Goal: Transaction & Acquisition: Purchase product/service

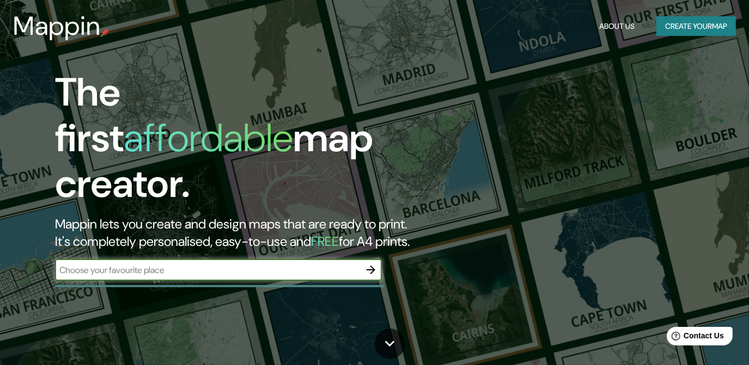
click at [259, 264] on input "text" at bounding box center [207, 270] width 305 height 13
type input "AV [PERSON_NAME][US_STATE]"
click at [219, 266] on div "AV [PERSON_NAME][US_STATE] ​" at bounding box center [218, 270] width 327 height 22
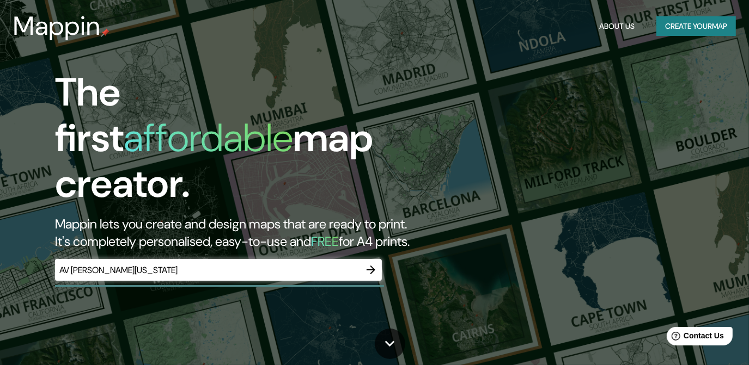
click at [219, 266] on div "AV [PERSON_NAME][US_STATE] ​" at bounding box center [218, 270] width 327 height 22
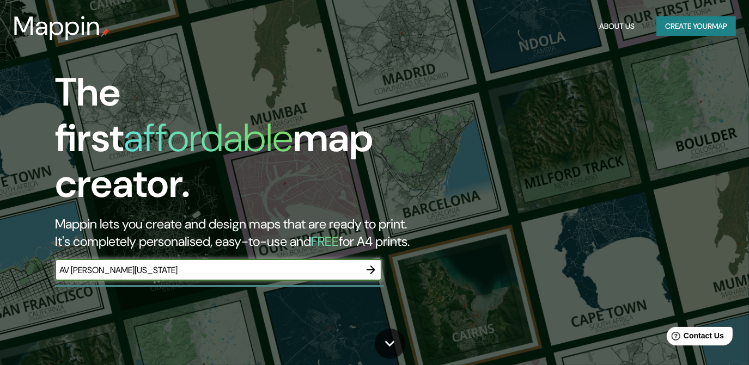
click at [162, 264] on input "AV [PERSON_NAME][US_STATE]" at bounding box center [207, 270] width 305 height 13
click at [368, 259] on button "button" at bounding box center [371, 270] width 22 height 22
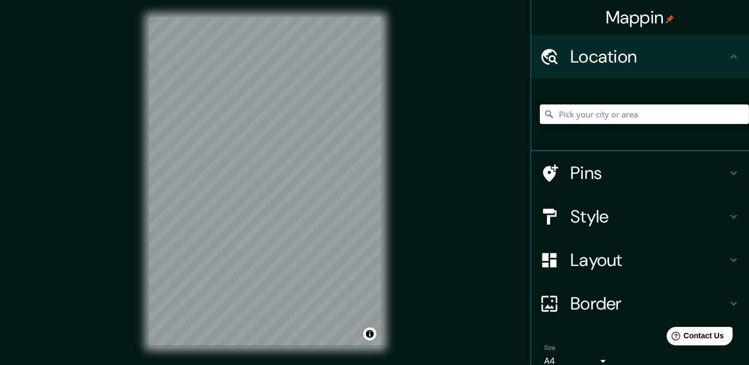
click at [594, 115] on input "Pick your city or area" at bounding box center [644, 115] width 209 height 20
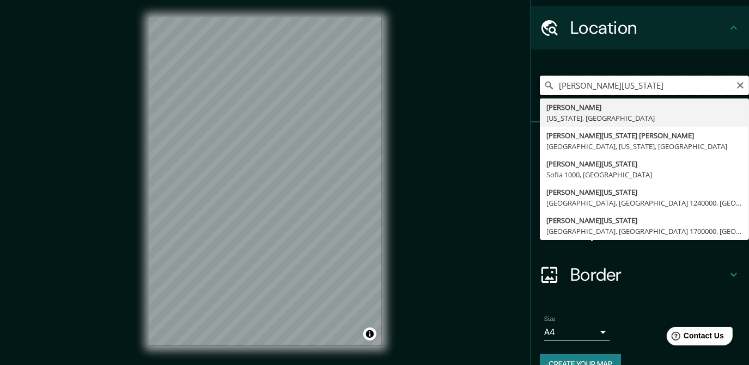
scroll to position [50, 0]
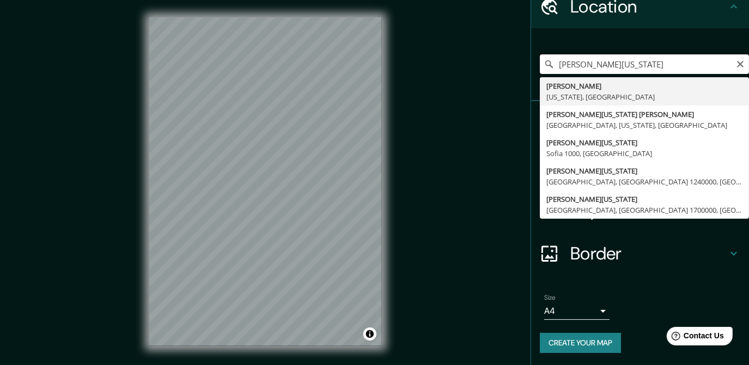
drag, startPoint x: 625, startPoint y: 69, endPoint x: 501, endPoint y: 75, distance: 124.9
click at [501, 74] on div "Mappin Location [PERSON_NAME][US_STATE][GEOGRAPHIC_DATA][PERSON_NAME][US_STATE]…" at bounding box center [374, 190] width 749 height 381
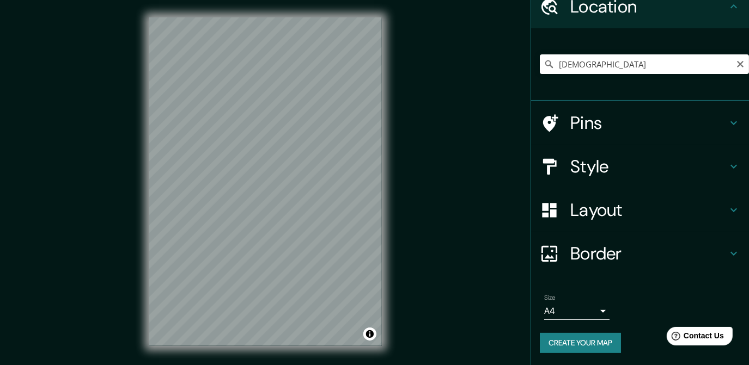
click at [592, 76] on div "[PERSON_NAME][GEOGRAPHIC_DATA] [GEOGRAPHIC_DATA] [GEOGRAPHIC_DATA][PERSON_NAME]…" at bounding box center [644, 64] width 209 height 54
click at [594, 68] on input "[DEMOGRAPHIC_DATA]" at bounding box center [644, 64] width 209 height 20
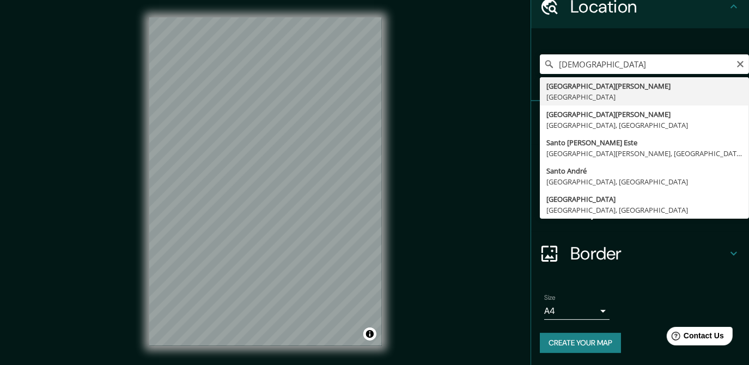
type input "[GEOGRAPHIC_DATA][PERSON_NAME], [GEOGRAPHIC_DATA]"
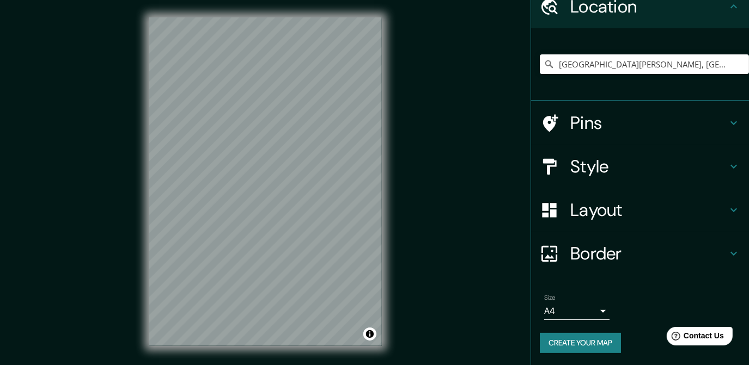
click at [406, 185] on div "Mappin Location [GEOGRAPHIC_DATA][PERSON_NAME], [GEOGRAPHIC_DATA] Pins Style La…" at bounding box center [374, 190] width 749 height 381
click at [456, 54] on div "Mappin Location [GEOGRAPHIC_DATA][PERSON_NAME], [GEOGRAPHIC_DATA] Pins Style La…" at bounding box center [374, 190] width 749 height 381
click at [403, 81] on div "Mappin Location [GEOGRAPHIC_DATA][PERSON_NAME], [GEOGRAPHIC_DATA] Pins Style La…" at bounding box center [374, 190] width 749 height 381
click at [606, 124] on h4 "Pins" at bounding box center [648, 123] width 157 height 22
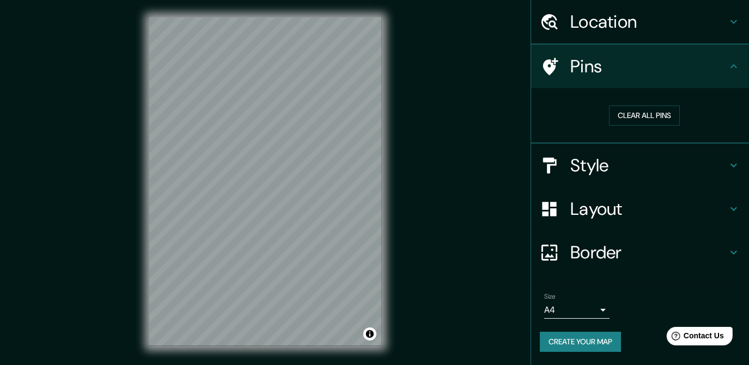
scroll to position [33, 0]
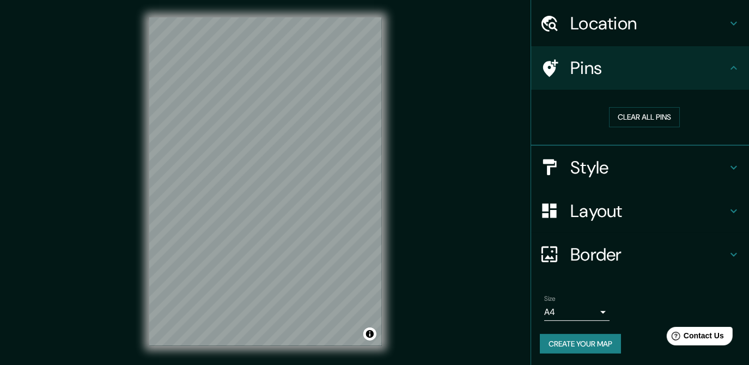
click at [98, 140] on div "Mappin Location [GEOGRAPHIC_DATA][PERSON_NAME], [GEOGRAPHIC_DATA] Pins Clear al…" at bounding box center [374, 190] width 749 height 381
click at [646, 207] on h4 "Layout" at bounding box center [648, 211] width 157 height 22
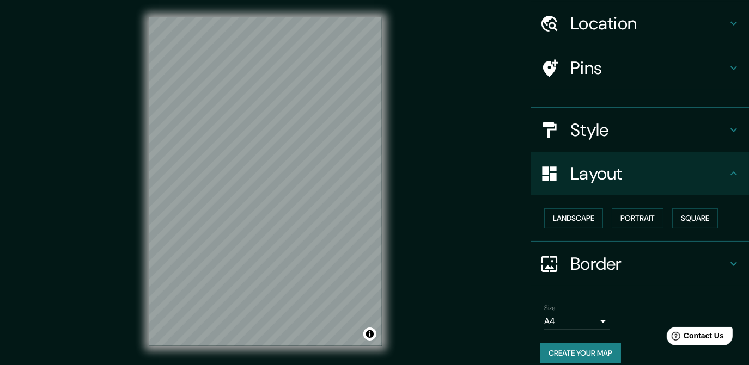
scroll to position [25, 0]
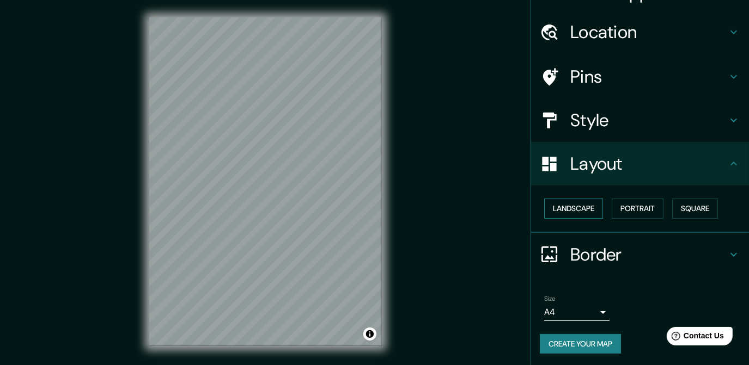
click at [582, 210] on button "Landscape" at bounding box center [573, 209] width 59 height 20
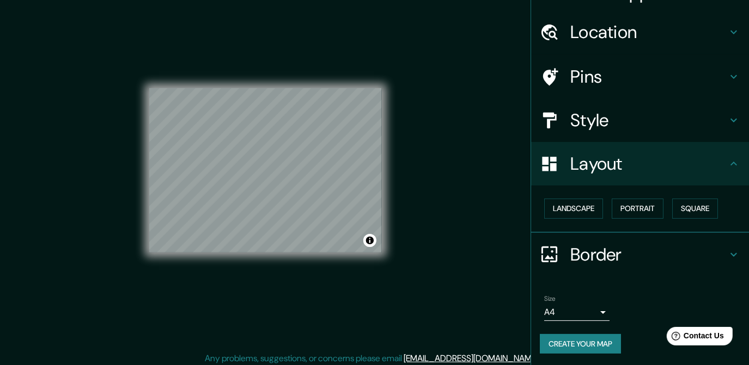
scroll to position [16, 0]
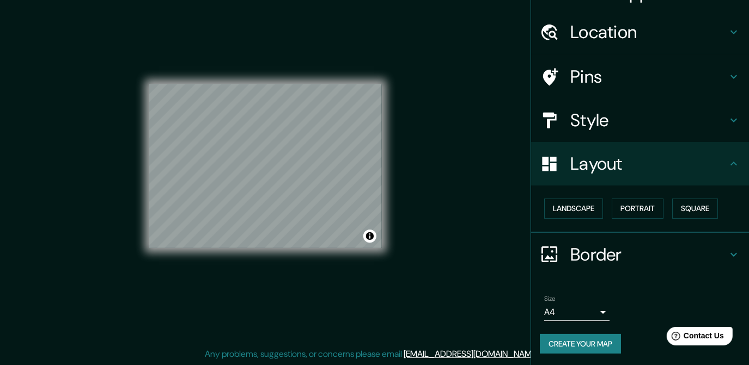
click at [640, 125] on h4 "Style" at bounding box center [648, 120] width 157 height 22
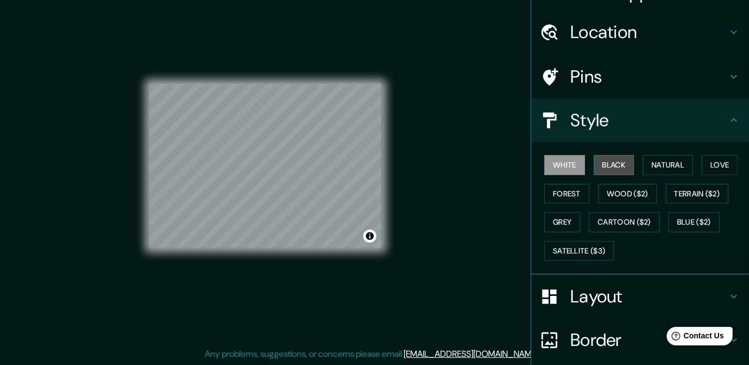
click at [611, 161] on button "Black" at bounding box center [614, 165] width 41 height 20
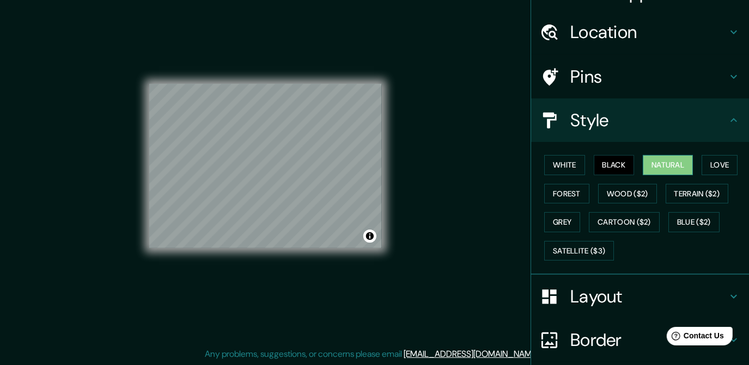
click at [645, 165] on button "Natural" at bounding box center [668, 165] width 50 height 20
click at [169, 269] on div "© Mapbox © OpenStreetMap Improve this map" at bounding box center [265, 166] width 233 height 329
click at [372, 242] on div "© Mapbox © OpenStreetMap Improve this map" at bounding box center [265, 166] width 233 height 164
click at [625, 167] on button "Black" at bounding box center [614, 165] width 41 height 20
click at [722, 166] on button "Love" at bounding box center [720, 165] width 36 height 20
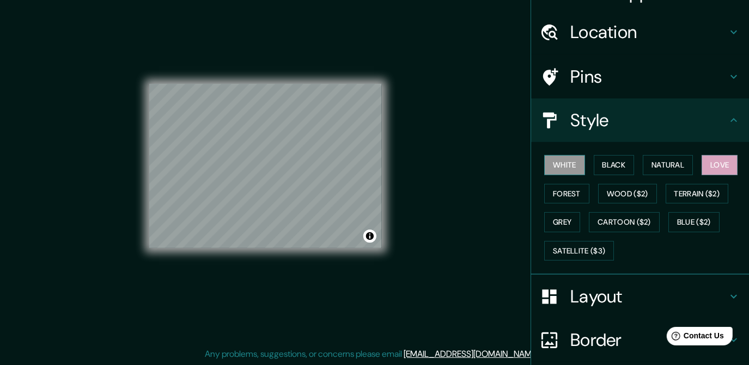
click at [551, 168] on button "White" at bounding box center [564, 165] width 41 height 20
click at [575, 198] on button "Forest" at bounding box center [566, 194] width 45 height 20
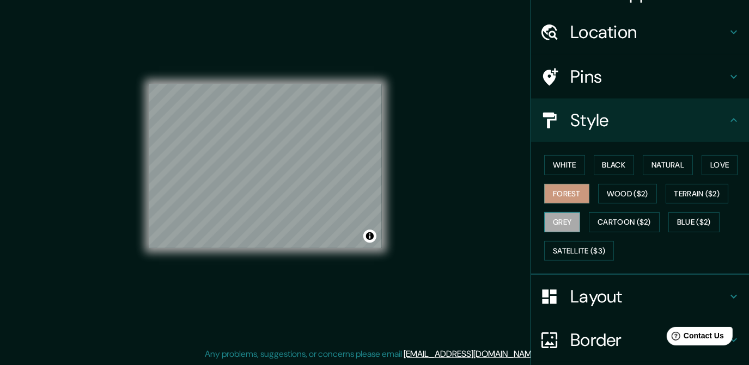
click at [566, 221] on button "Grey" at bounding box center [562, 222] width 36 height 20
click at [569, 165] on button "White" at bounding box center [564, 165] width 41 height 20
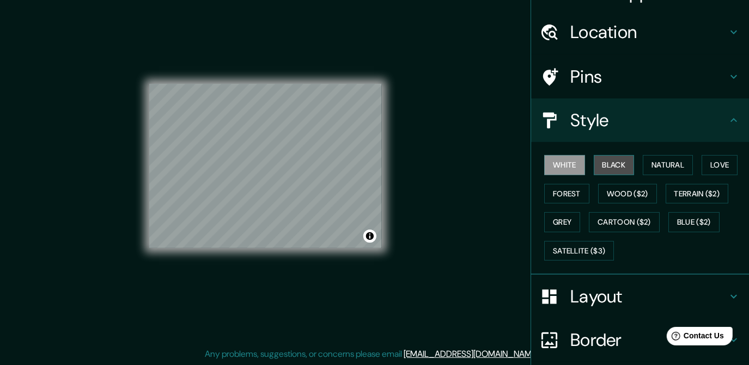
click at [602, 161] on button "Black" at bounding box center [614, 165] width 41 height 20
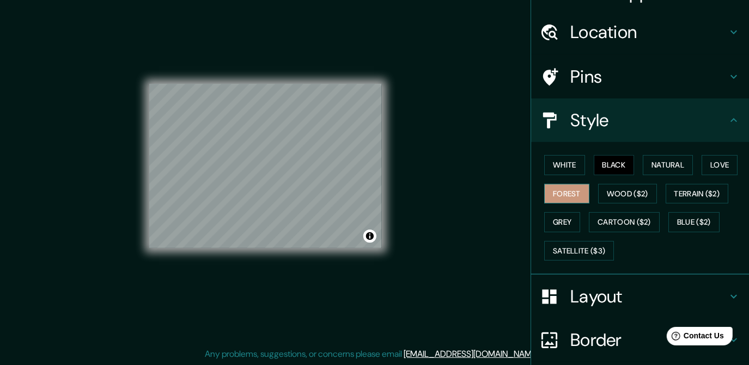
click at [545, 193] on button "Forest" at bounding box center [566, 194] width 45 height 20
click at [674, 292] on h4 "Layout" at bounding box center [648, 297] width 157 height 22
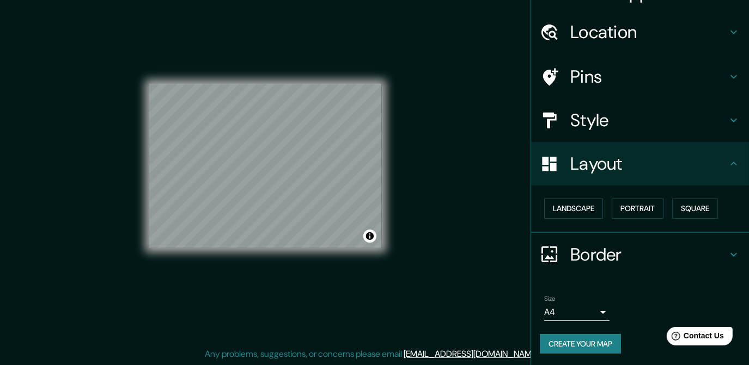
click at [672, 255] on h4 "Border" at bounding box center [648, 255] width 157 height 22
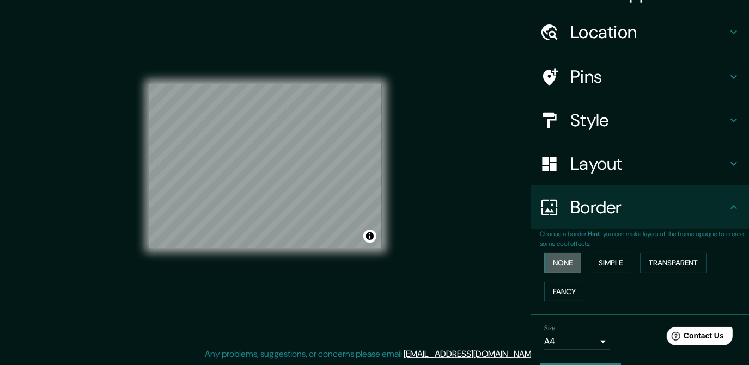
click at [547, 264] on button "None" at bounding box center [562, 263] width 37 height 20
click at [598, 262] on button "Simple" at bounding box center [610, 263] width 41 height 20
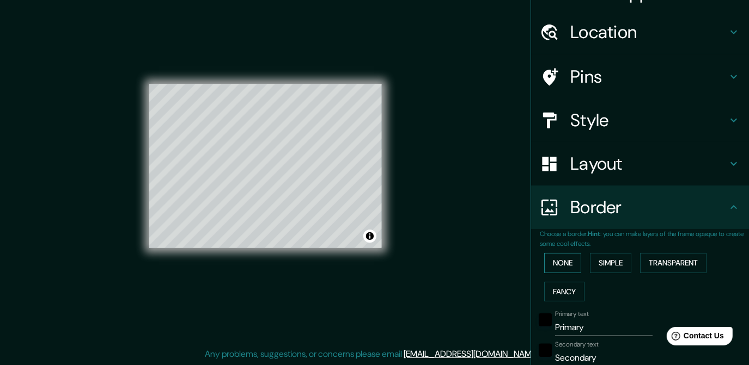
click at [556, 263] on button "None" at bounding box center [562, 263] width 37 height 20
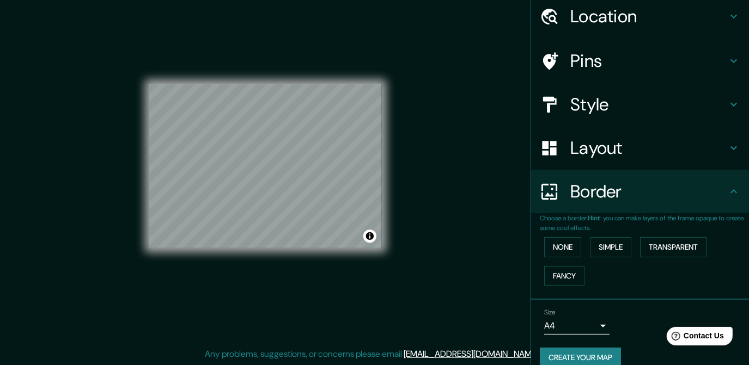
scroll to position [54, 0]
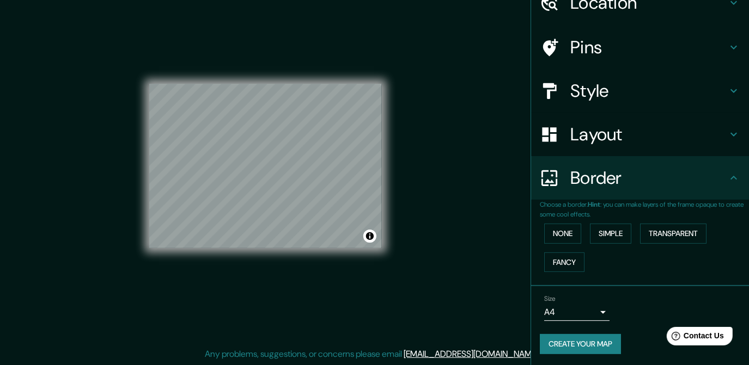
click at [589, 339] on button "Create your map" at bounding box center [580, 344] width 81 height 20
click at [593, 342] on div "Create your map" at bounding box center [640, 344] width 200 height 20
click at [597, 345] on button "Create your map" at bounding box center [580, 344] width 81 height 20
click at [594, 311] on body "Mappin Location [GEOGRAPHIC_DATA][PERSON_NAME], [GEOGRAPHIC_DATA] Pins Style La…" at bounding box center [374, 166] width 749 height 365
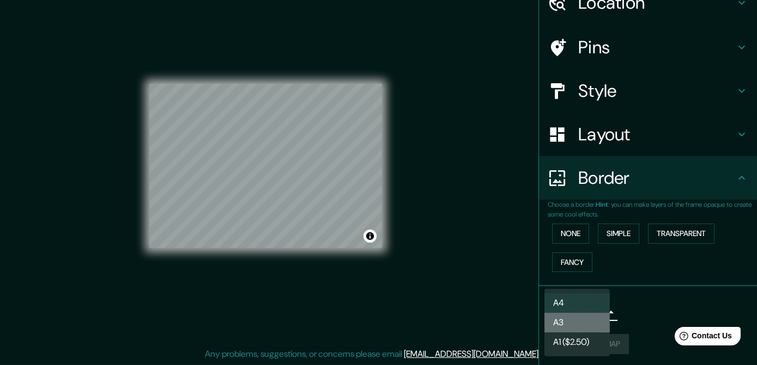
click at [592, 321] on li "A3" at bounding box center [576, 323] width 65 height 20
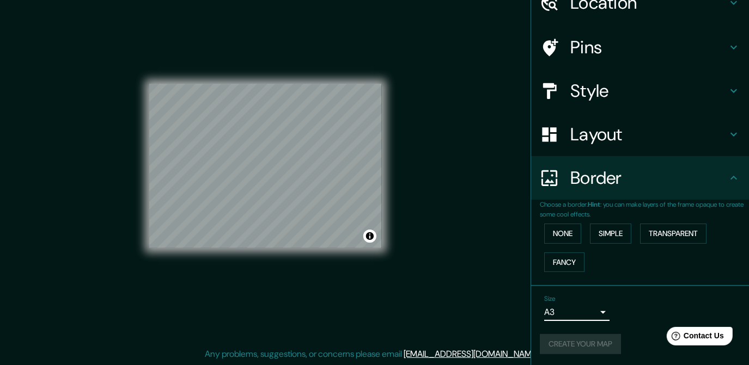
click at [592, 312] on body "Mappin Location [GEOGRAPHIC_DATA][PERSON_NAME], [GEOGRAPHIC_DATA] Pins Style La…" at bounding box center [374, 166] width 749 height 365
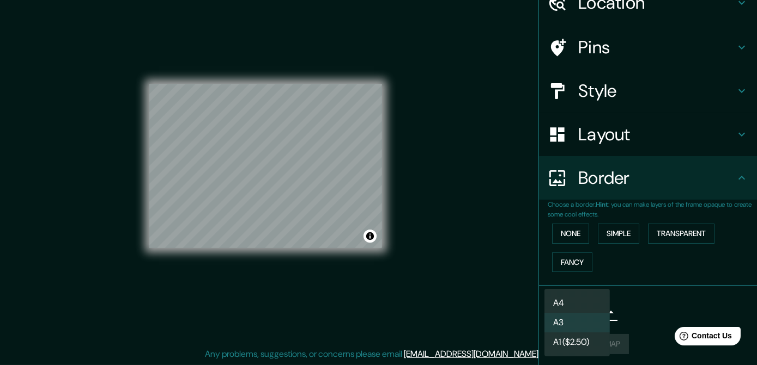
click at [592, 301] on li "A4" at bounding box center [576, 304] width 65 height 20
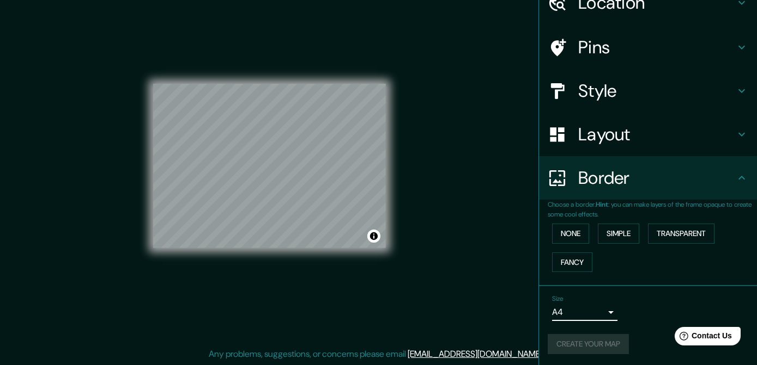
click at [592, 307] on body "Mappin Location [GEOGRAPHIC_DATA][PERSON_NAME], [GEOGRAPHIC_DATA] Pins Style La…" at bounding box center [378, 166] width 757 height 365
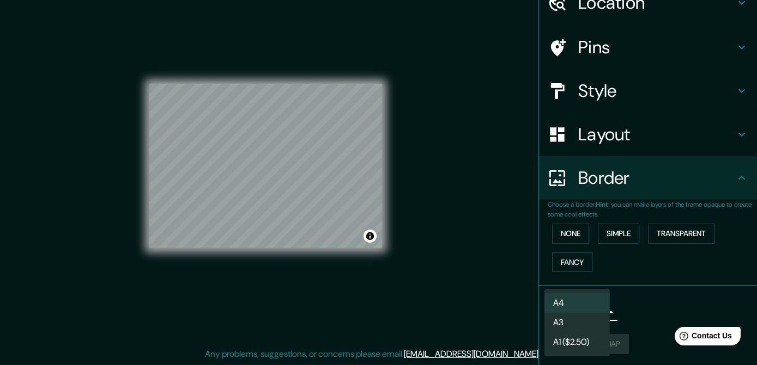
click at [591, 318] on li "A3" at bounding box center [576, 323] width 65 height 20
type input "a4"
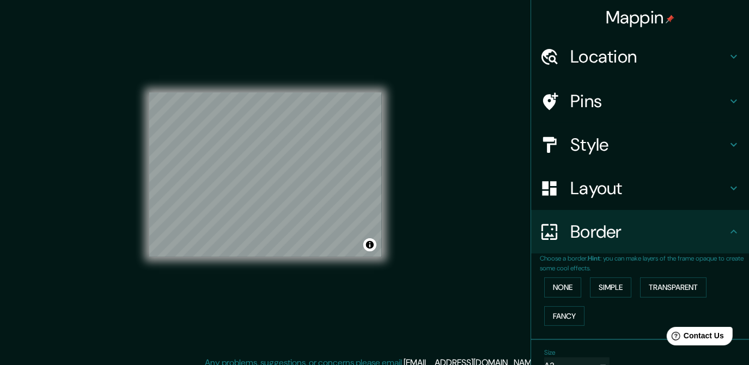
scroll to position [0, 0]
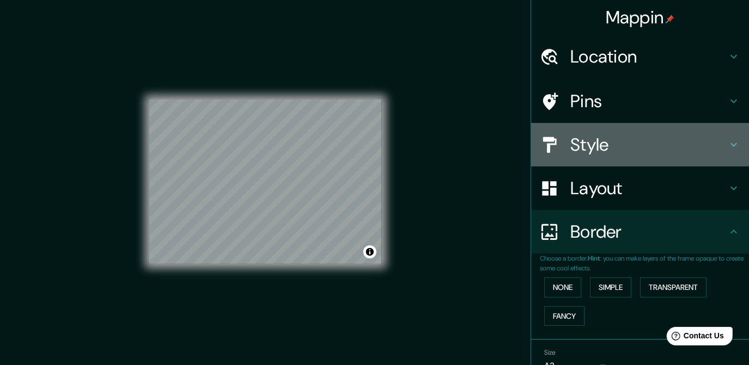
click at [621, 127] on div "Style" at bounding box center [640, 145] width 218 height 44
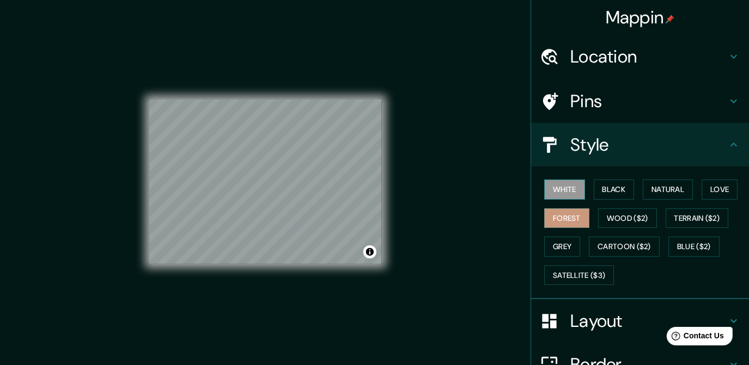
click at [547, 192] on button "White" at bounding box center [564, 190] width 41 height 20
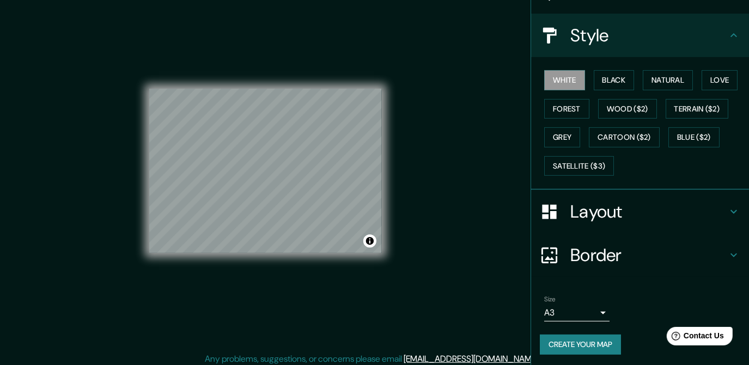
scroll to position [16, 0]
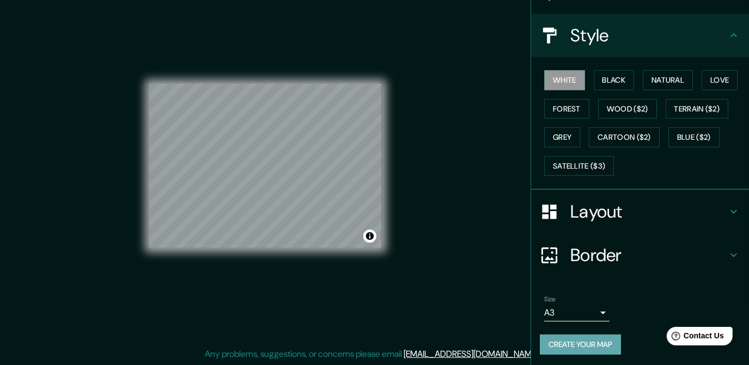
click at [577, 335] on button "Create your map" at bounding box center [580, 345] width 81 height 20
click at [581, 338] on div "Create your map" at bounding box center [640, 345] width 200 height 20
click at [576, 346] on button "Create your map" at bounding box center [580, 345] width 81 height 20
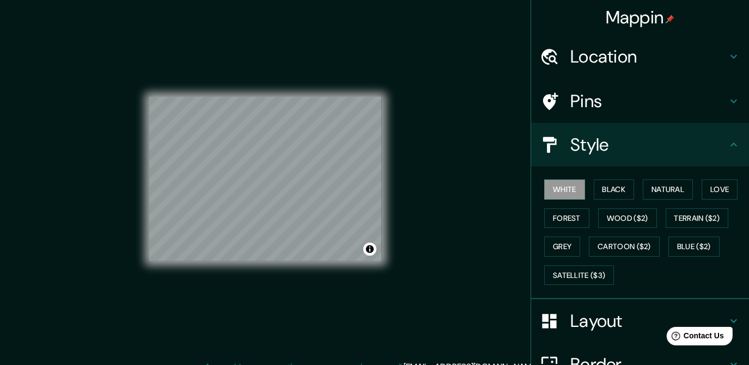
scroll to position [0, 0]
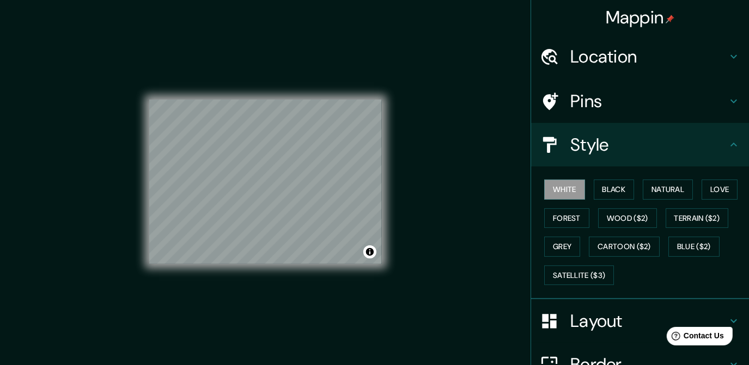
click at [625, 63] on h4 "Location" at bounding box center [648, 57] width 157 height 22
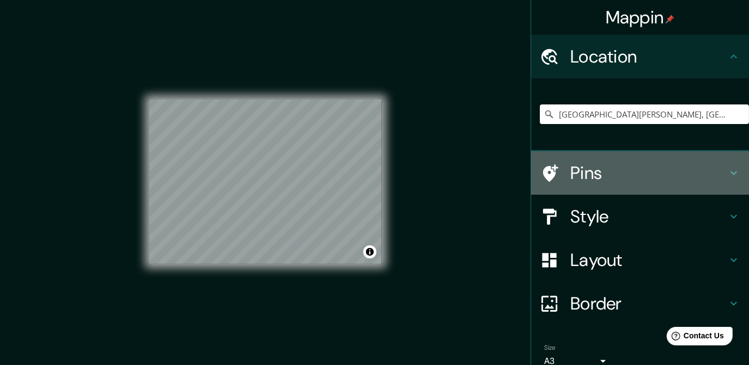
click at [601, 176] on h4 "Pins" at bounding box center [648, 173] width 157 height 22
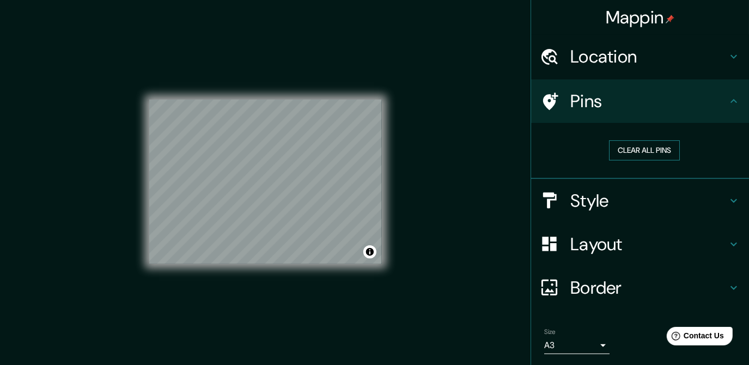
click at [662, 147] on button "Clear all pins" at bounding box center [644, 151] width 71 height 20
click at [631, 147] on button "Clear all pins" at bounding box center [644, 151] width 71 height 20
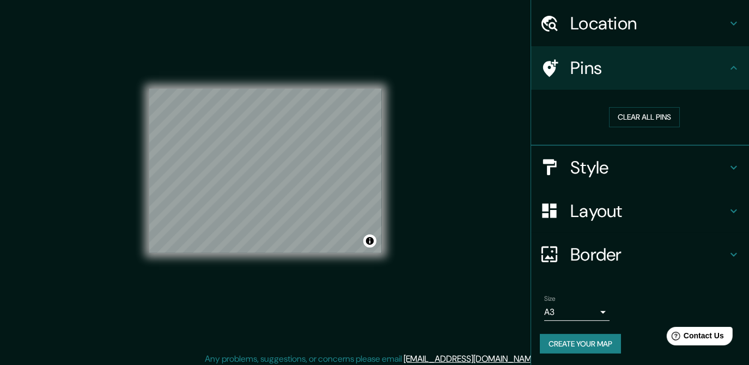
scroll to position [16, 0]
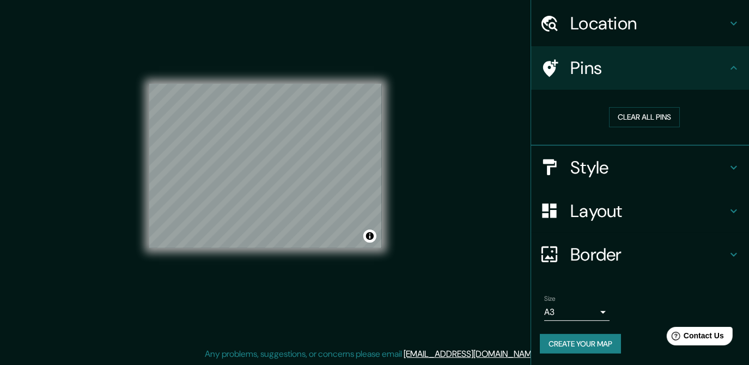
click at [607, 244] on h4 "Border" at bounding box center [648, 255] width 157 height 22
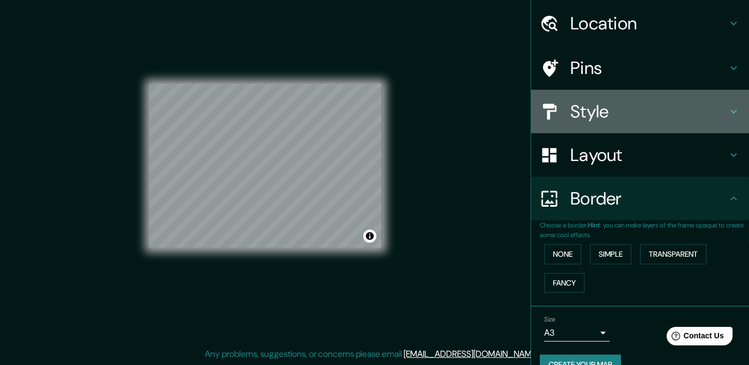
click at [668, 107] on h4 "Style" at bounding box center [648, 112] width 157 height 22
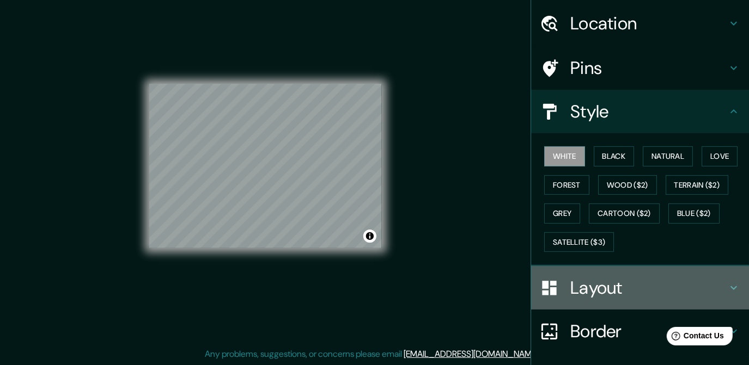
click at [595, 285] on h4 "Layout" at bounding box center [648, 288] width 157 height 22
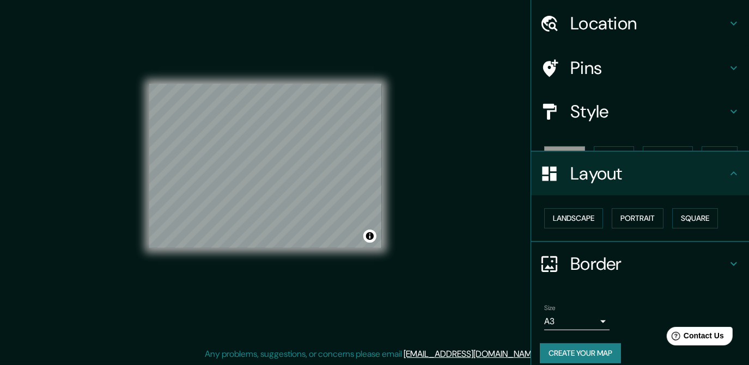
scroll to position [25, 0]
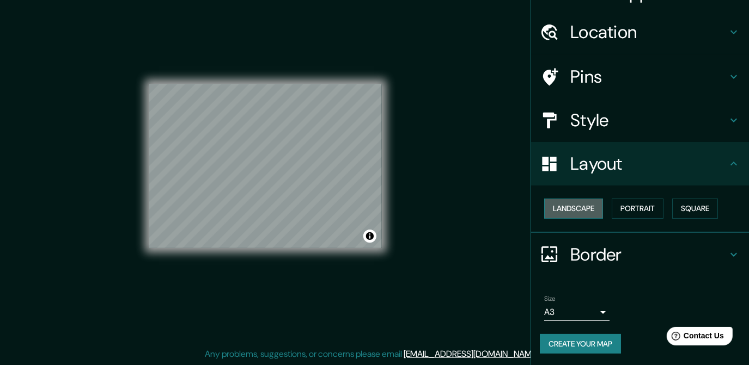
click at [573, 209] on button "Landscape" at bounding box center [573, 209] width 59 height 20
click at [600, 245] on h4 "Border" at bounding box center [648, 255] width 157 height 22
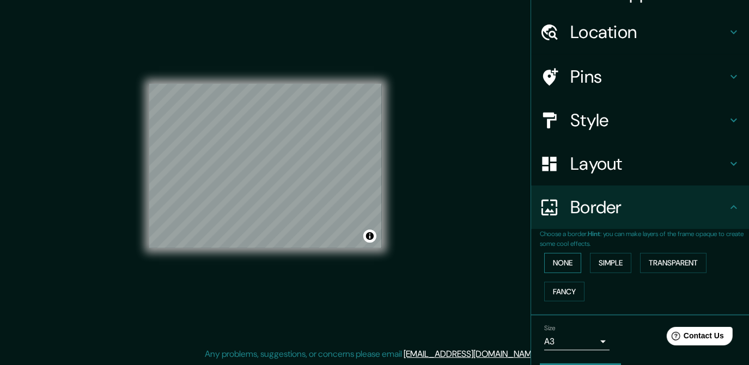
click at [562, 261] on button "None" at bounding box center [562, 263] width 37 height 20
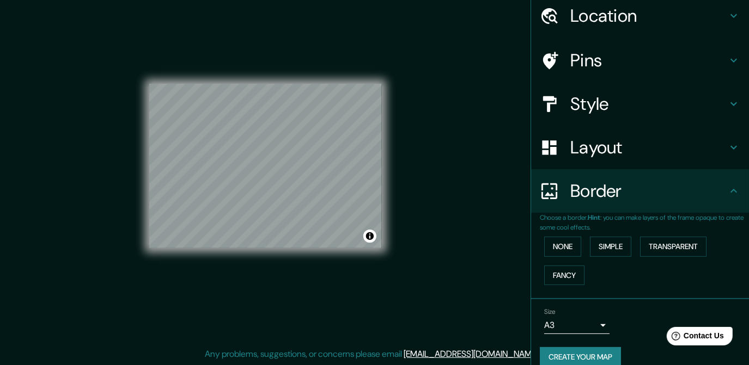
scroll to position [54, 0]
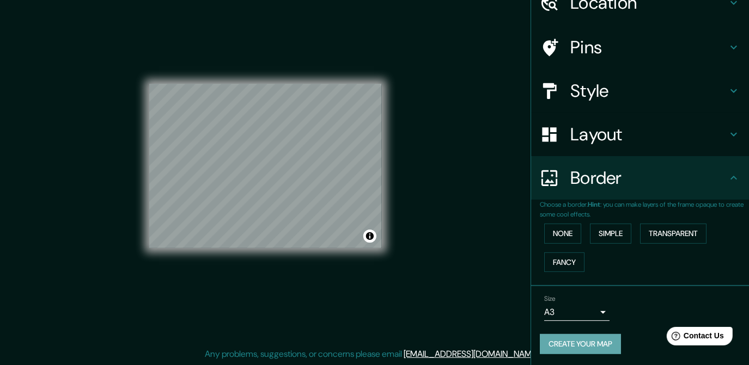
click at [569, 340] on button "Create your map" at bounding box center [580, 344] width 81 height 20
click at [569, 340] on div "Create your map" at bounding box center [640, 344] width 200 height 20
click at [115, 217] on div "Mappin Location [GEOGRAPHIC_DATA][PERSON_NAME], [GEOGRAPHIC_DATA] Pins Style La…" at bounding box center [374, 174] width 749 height 381
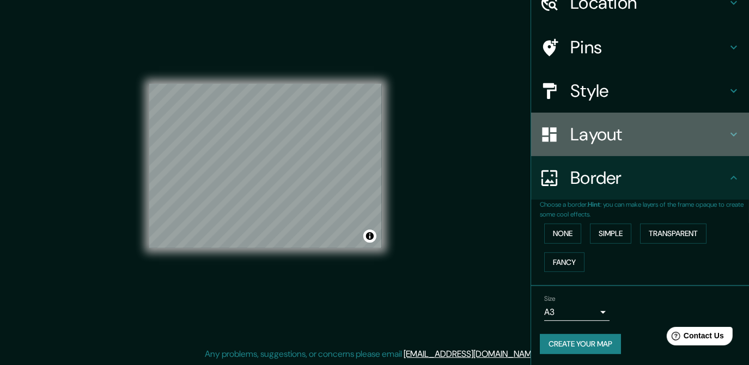
click at [644, 144] on div "Layout" at bounding box center [640, 135] width 218 height 44
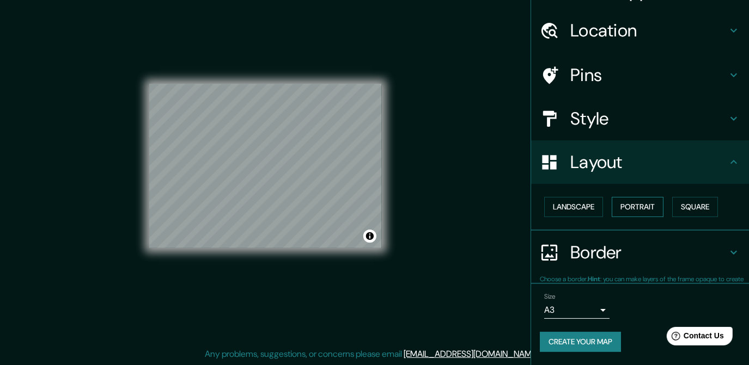
scroll to position [25, 0]
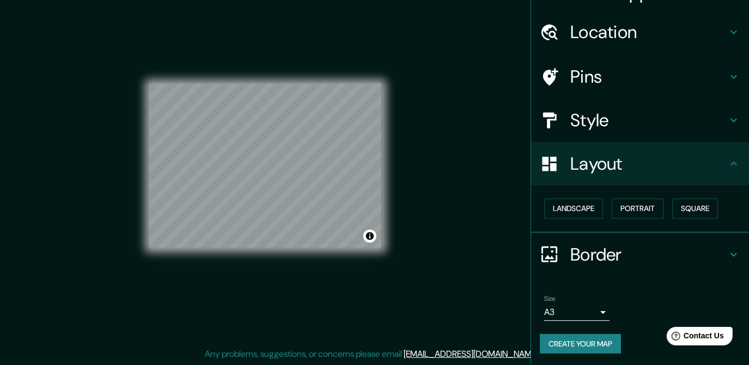
click at [624, 137] on div "Style" at bounding box center [640, 121] width 218 height 44
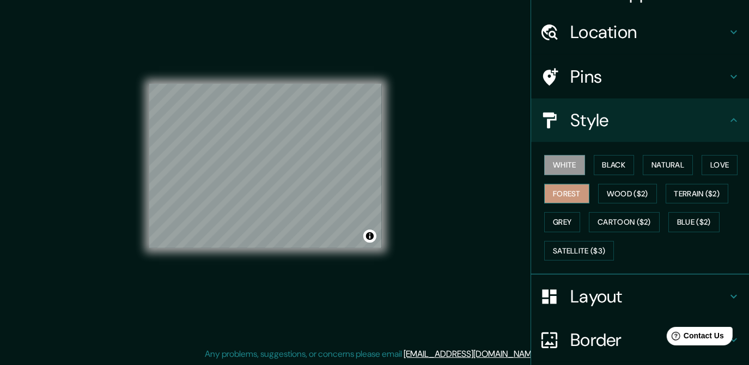
click at [563, 184] on button "Forest" at bounding box center [566, 194] width 45 height 20
click at [545, 172] on button "White" at bounding box center [564, 165] width 41 height 20
click at [663, 168] on button "Natural" at bounding box center [668, 165] width 50 height 20
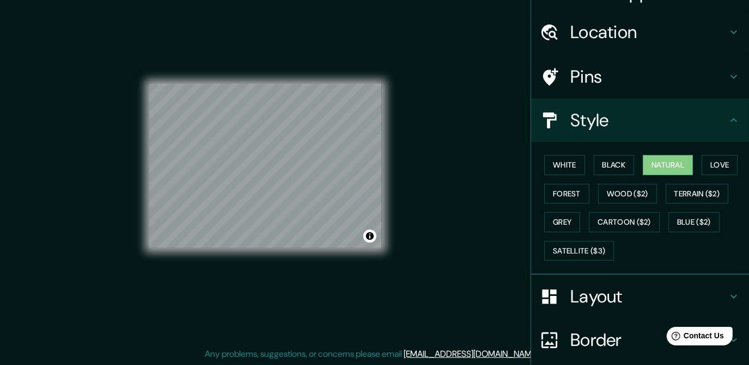
click at [337, 280] on div "© Mapbox © OpenStreetMap Improve this map" at bounding box center [265, 166] width 233 height 329
click at [319, 46] on div "© Mapbox © OpenStreetMap Improve this map" at bounding box center [265, 166] width 233 height 329
click at [325, 53] on div "© Mapbox © OpenStreetMap Improve this map" at bounding box center [265, 166] width 233 height 329
click at [292, 48] on div "© Mapbox © OpenStreetMap Improve this map" at bounding box center [265, 166] width 233 height 329
click at [251, 60] on div "© Mapbox © OpenStreetMap Improve this map" at bounding box center [265, 166] width 233 height 329
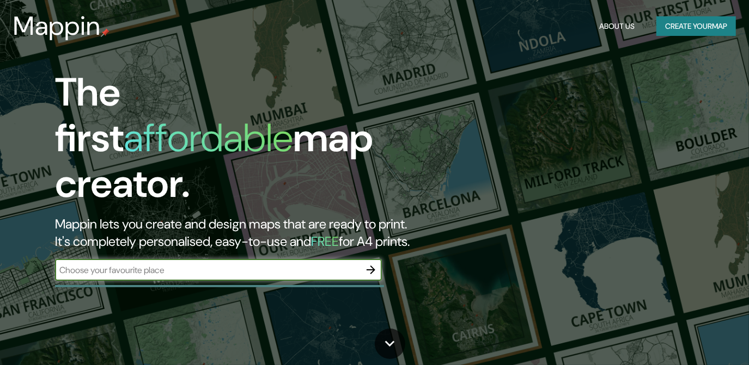
click at [321, 246] on div "The first affordable map creator. Mappin lets you create and design maps that a…" at bounding box center [241, 181] width 449 height 222
click at [320, 264] on input "text" at bounding box center [207, 270] width 305 height 13
click at [319, 264] on input "text" at bounding box center [207, 270] width 305 height 13
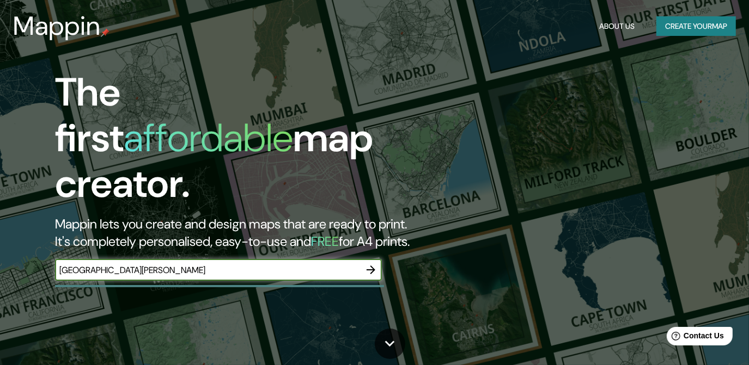
type input "[GEOGRAPHIC_DATA][PERSON_NAME]"
click at [373, 264] on icon "button" at bounding box center [370, 270] width 13 height 13
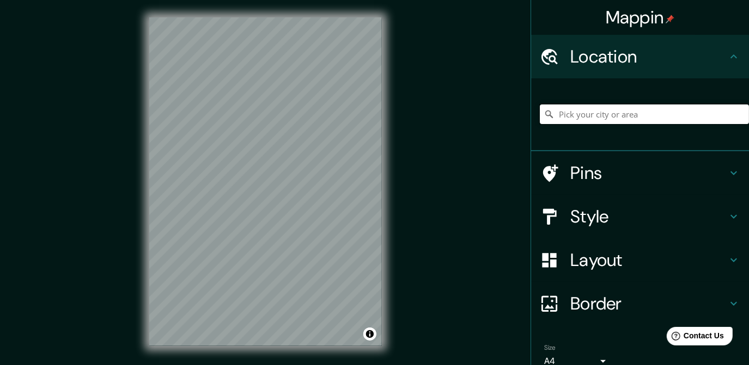
click at [583, 118] on input "Pick your city or area" at bounding box center [644, 115] width 209 height 20
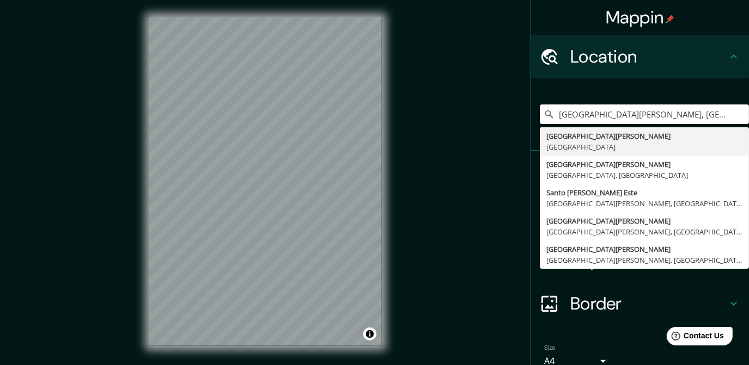
type input "[GEOGRAPHIC_DATA][PERSON_NAME], [GEOGRAPHIC_DATA]"
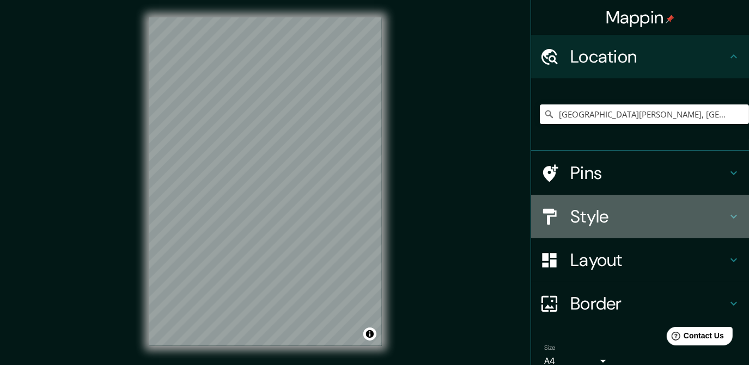
click at [627, 220] on h4 "Style" at bounding box center [648, 217] width 157 height 22
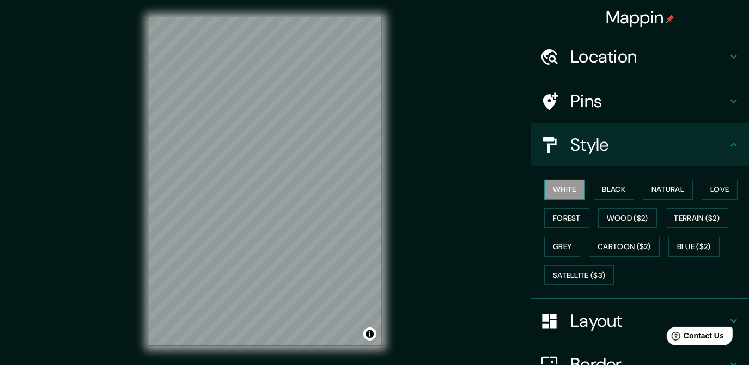
click at [559, 186] on button "White" at bounding box center [564, 190] width 41 height 20
click at [572, 322] on h4 "Layout" at bounding box center [648, 321] width 157 height 22
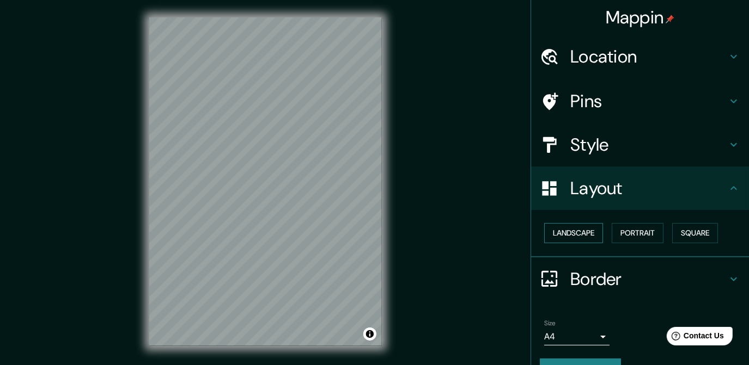
click at [581, 233] on button "Landscape" at bounding box center [573, 233] width 59 height 20
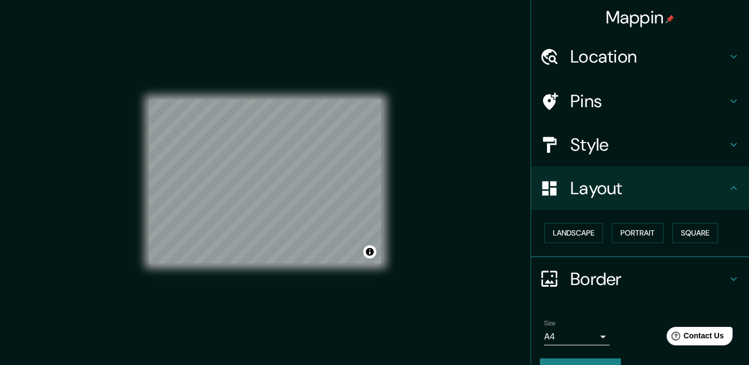
scroll to position [25, 0]
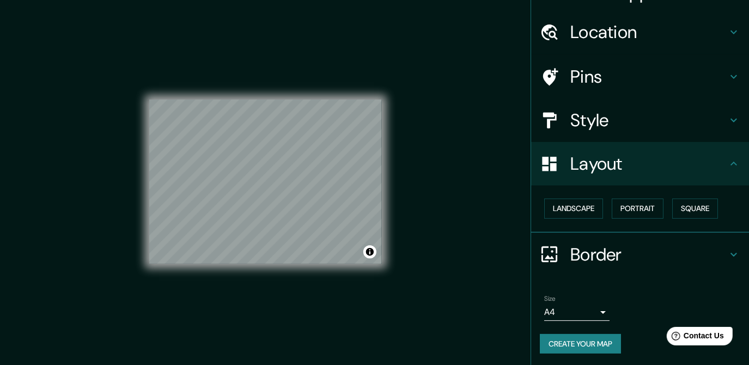
click at [586, 342] on button "Create your map" at bounding box center [580, 344] width 81 height 20
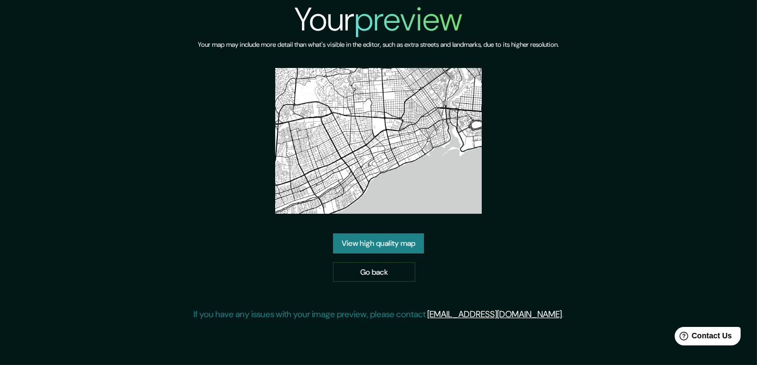
click at [375, 249] on link "View high quality map" at bounding box center [378, 244] width 91 height 20
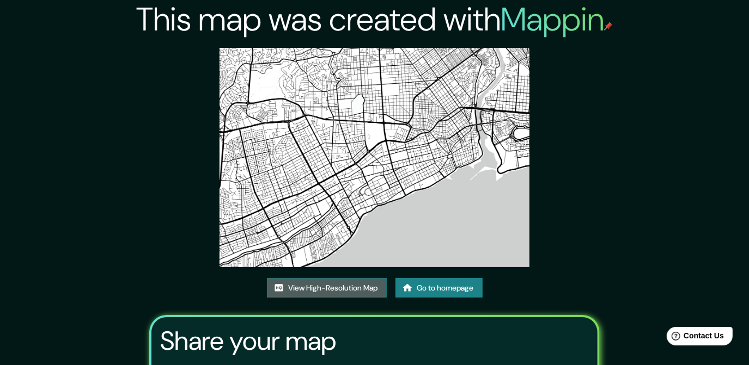
click at [347, 284] on link "View High-Resolution Map" at bounding box center [327, 288] width 120 height 20
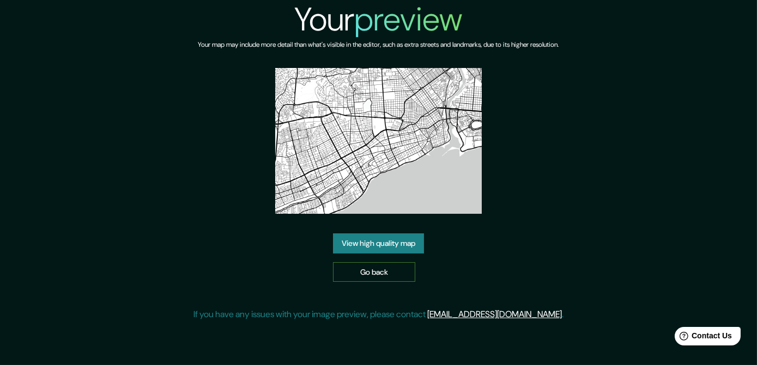
click at [395, 275] on link "Go back" at bounding box center [374, 273] width 82 height 20
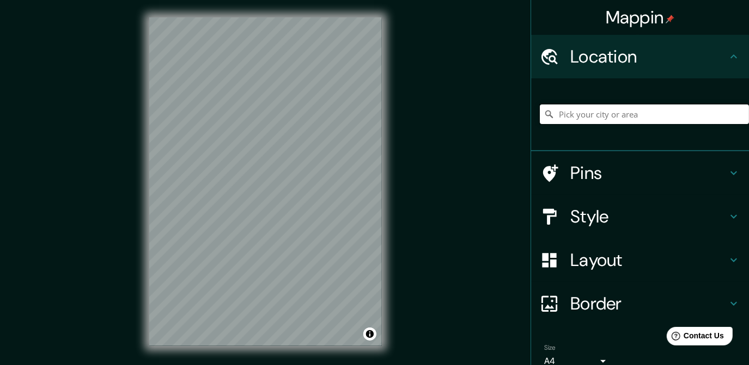
click at [594, 106] on input "Pick your city or area" at bounding box center [644, 115] width 209 height 20
